Goal: Find specific page/section: Find specific page/section

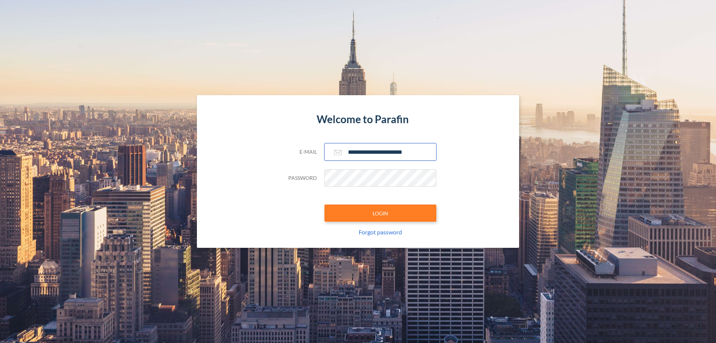
type input "**********"
click at [380, 213] on button "LOGIN" at bounding box center [380, 212] width 112 height 17
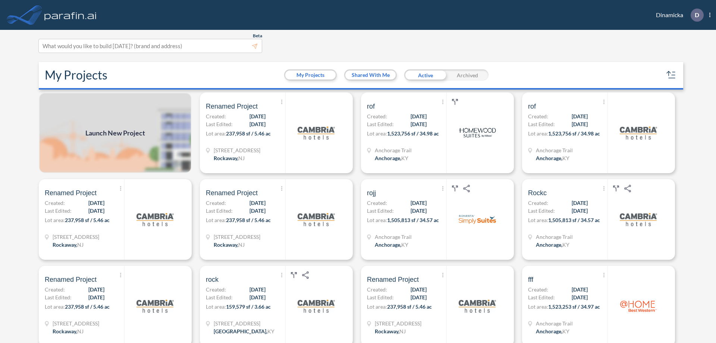
scroll to position [2, 0]
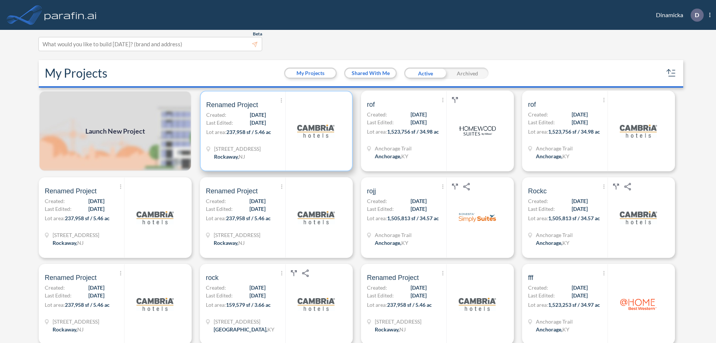
click at [275, 131] on p "Lot area: 237,958 sf / 5.46 ac" at bounding box center [245, 133] width 79 height 11
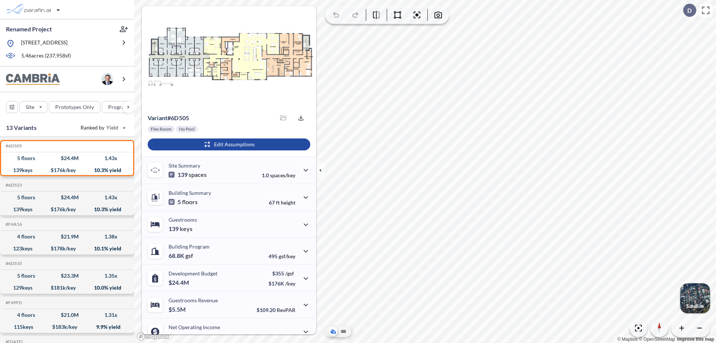
scroll to position [38, 0]
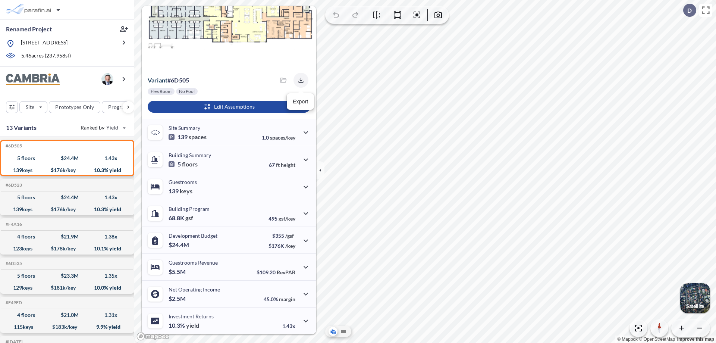
click at [299, 80] on icon "button" at bounding box center [300, 80] width 5 height 5
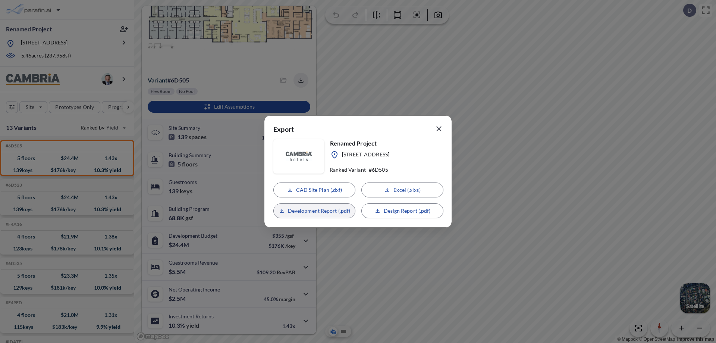
click at [314, 211] on p "Development Report (.pdf)" at bounding box center [319, 210] width 63 height 7
